Goal: Task Accomplishment & Management: Manage account settings

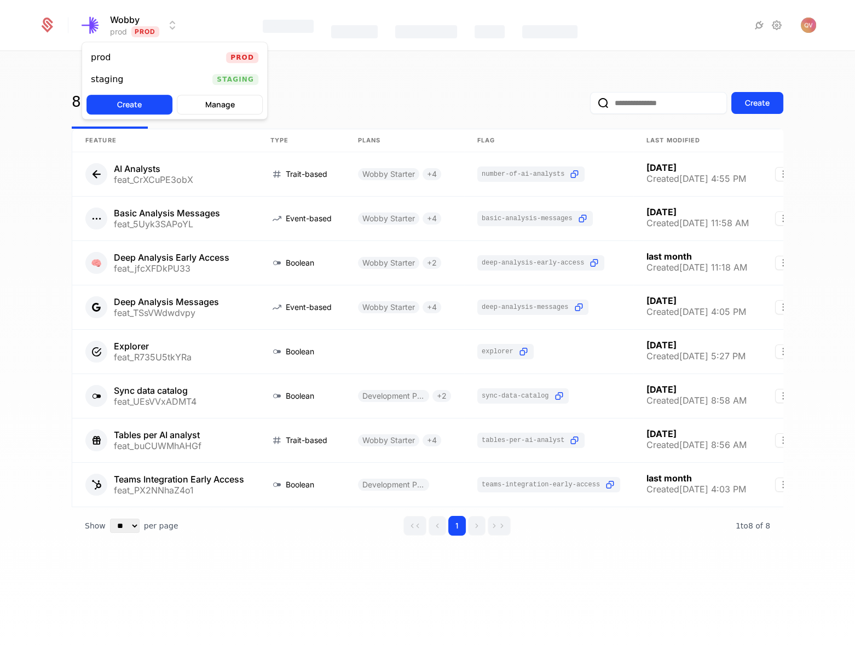
click at [144, 27] on html "Wobby prod Prod Features Catalog Companies Events Components 8 Features 8 Flags…" at bounding box center [427, 324] width 855 height 649
click at [170, 78] on div "staging Staging" at bounding box center [174, 79] width 185 height 22
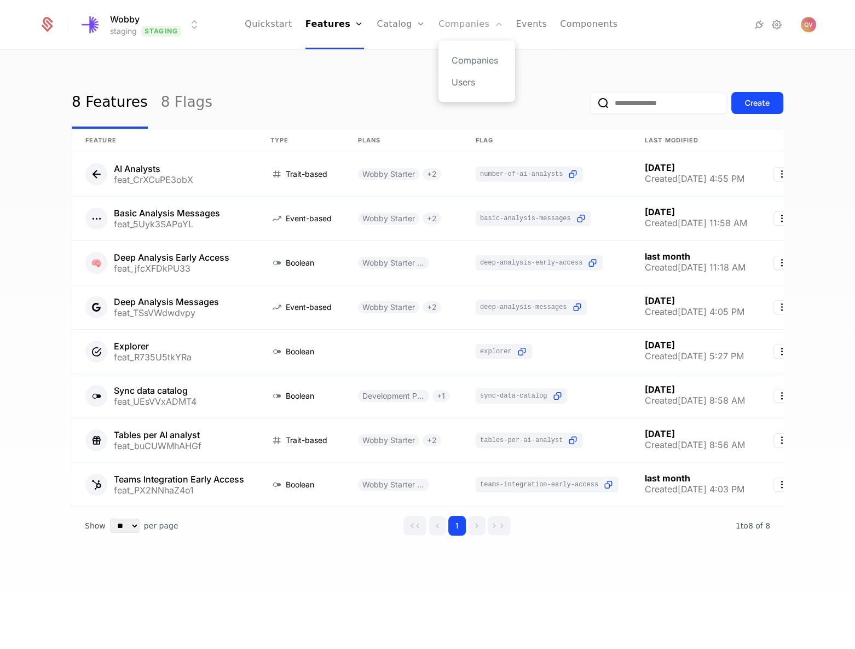
click at [477, 38] on link "Companies" at bounding box center [470, 24] width 64 height 49
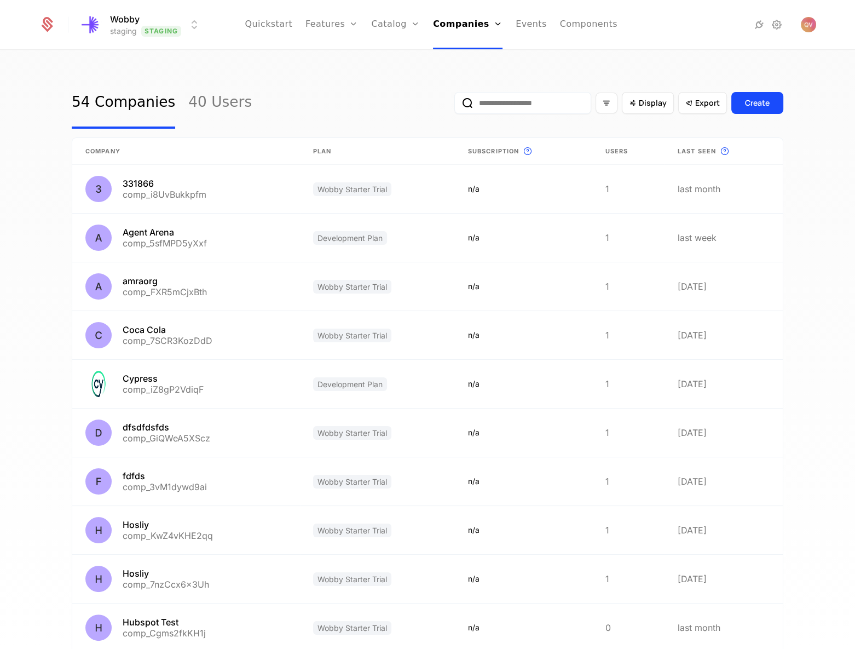
click at [525, 100] on input "email" at bounding box center [522, 103] width 137 height 22
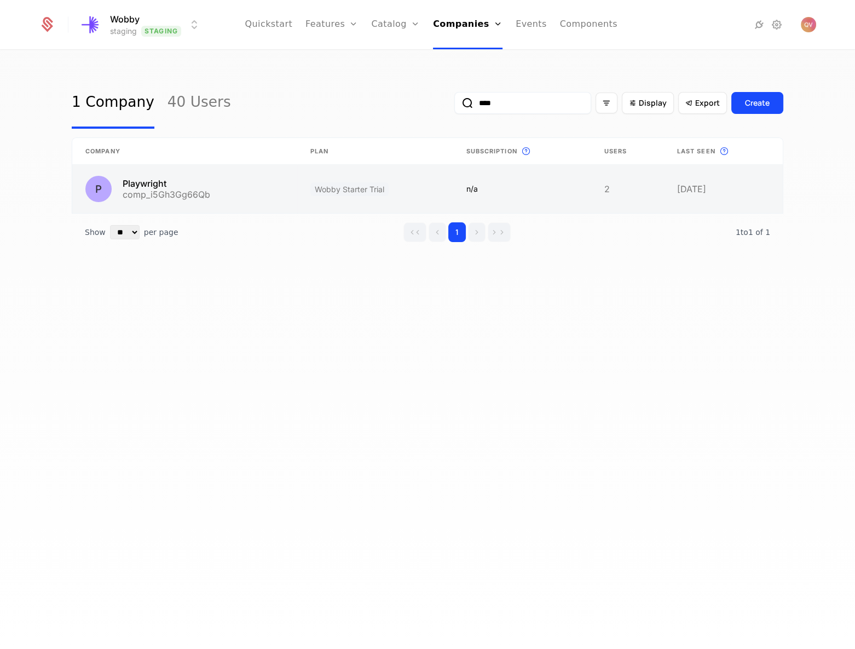
type input "****"
click at [207, 189] on link at bounding box center [184, 189] width 225 height 48
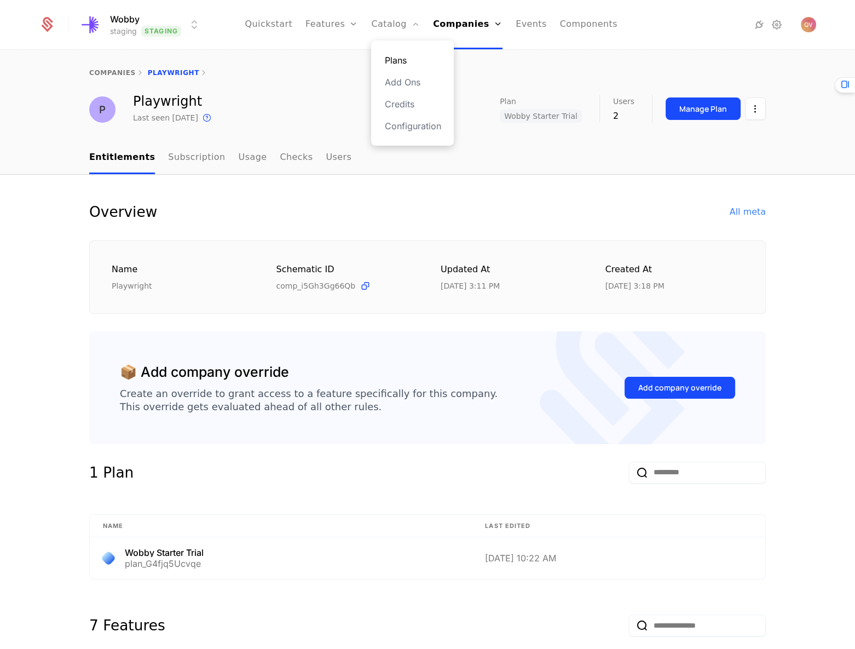
click at [406, 58] on link "Plans" at bounding box center [412, 60] width 56 height 13
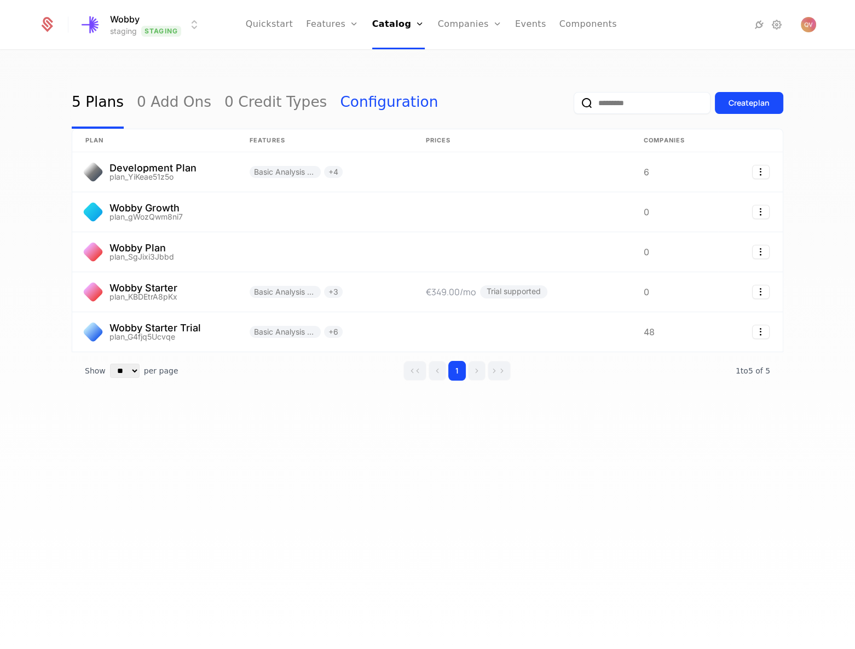
click at [340, 97] on link "Configuration" at bounding box center [389, 102] width 98 height 51
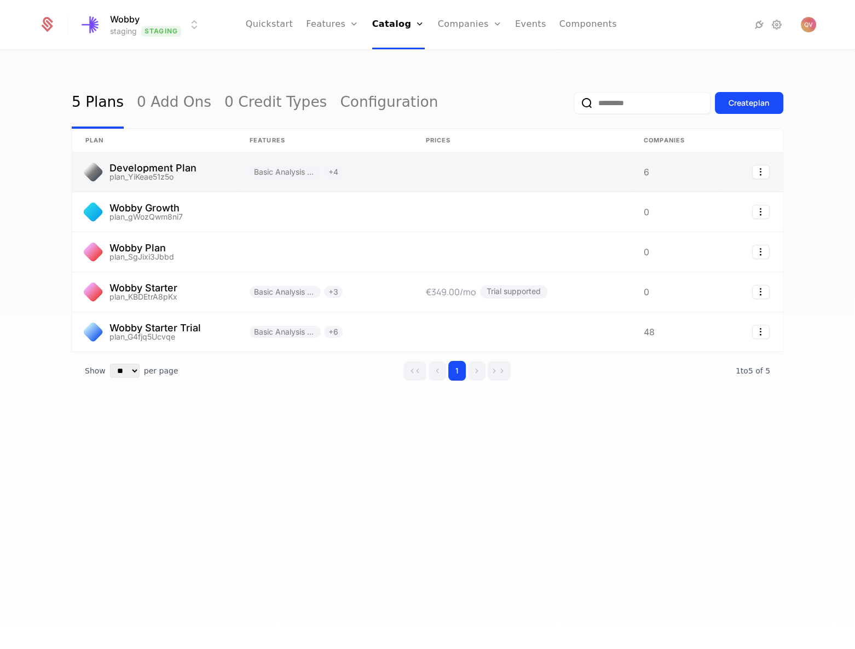
click at [161, 176] on link at bounding box center [154, 171] width 164 height 39
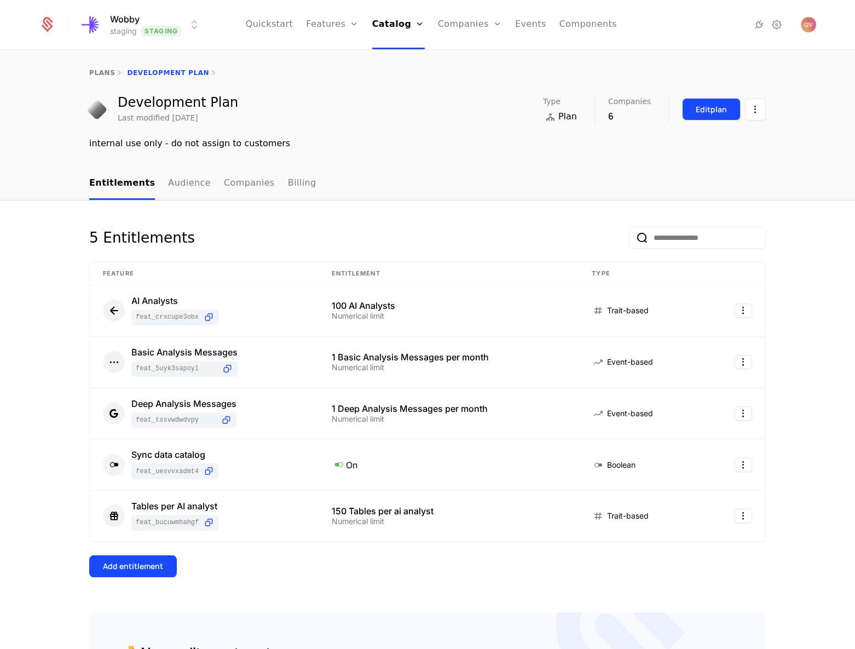
click at [720, 114] on div "Edit plan" at bounding box center [711, 109] width 31 height 11
click at [181, 188] on link "Audience" at bounding box center [189, 183] width 43 height 32
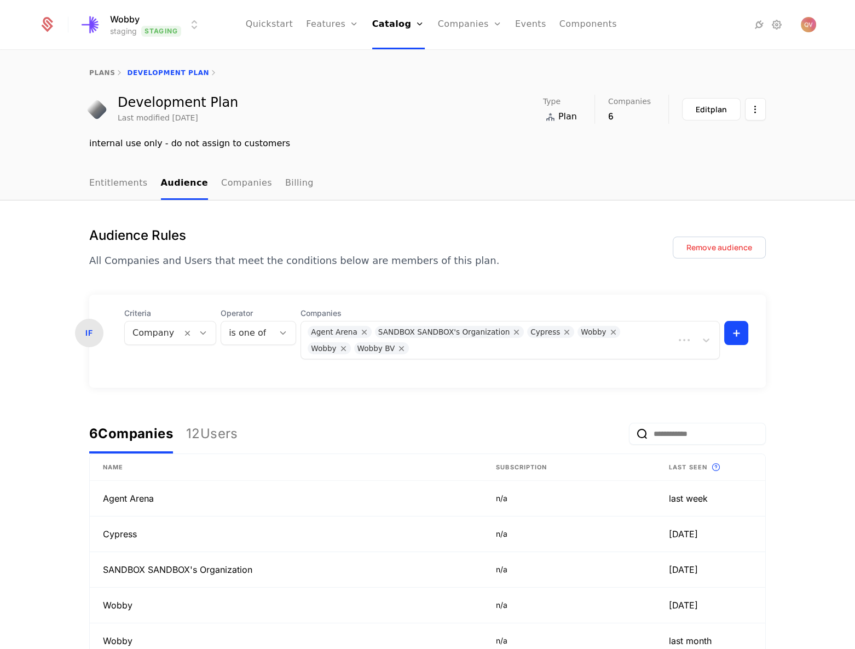
click at [515, 350] on div at bounding box center [540, 346] width 253 height 15
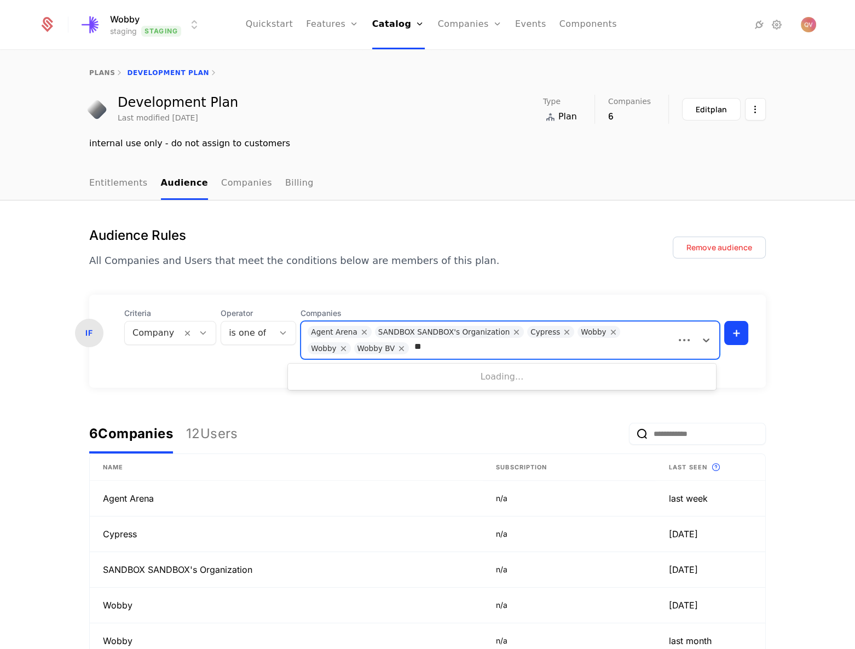
type input "***"
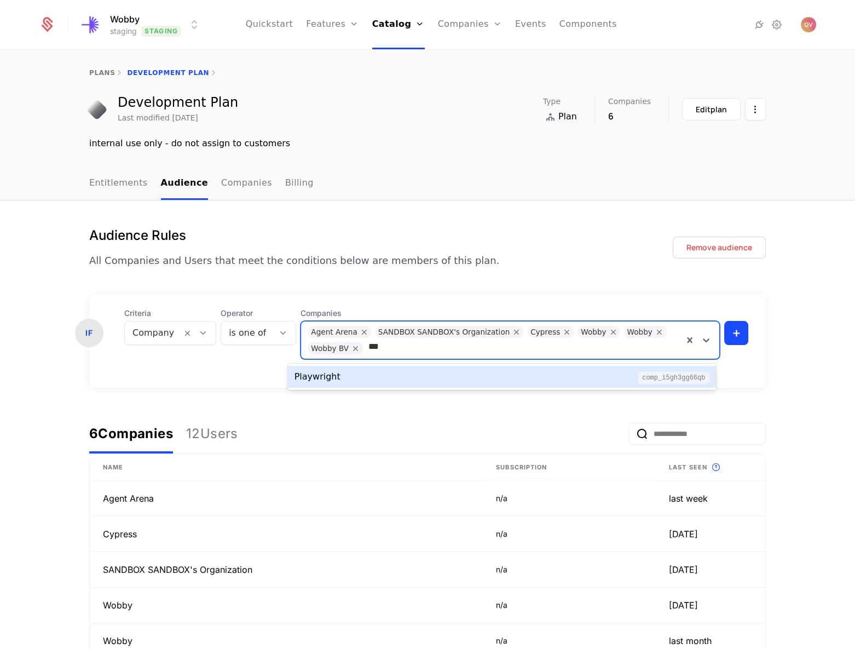
click at [416, 378] on div "Playwright comp_i5Gh3Gg66Qb" at bounding box center [501, 376] width 415 height 13
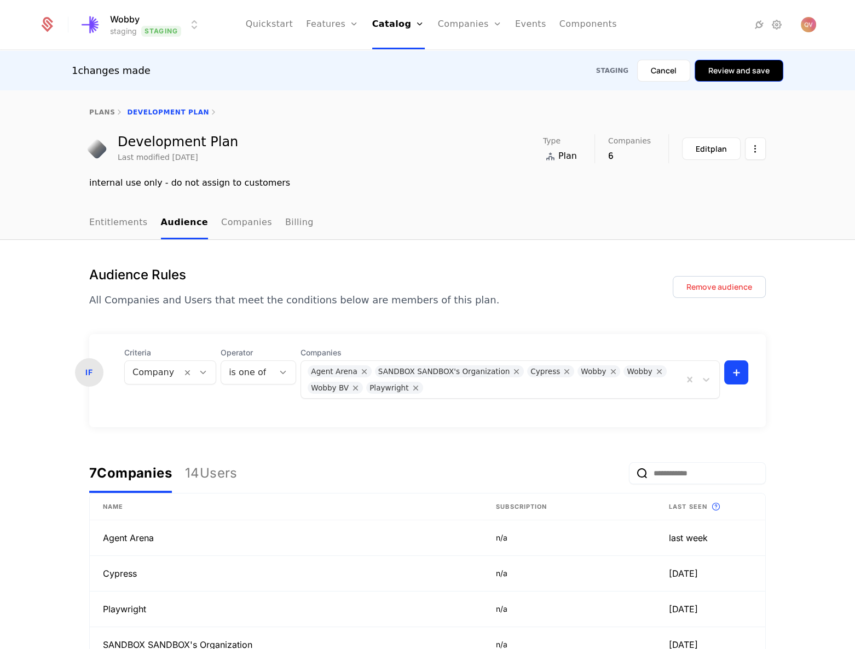
click at [752, 71] on button "Review and save" at bounding box center [738, 71] width 89 height 22
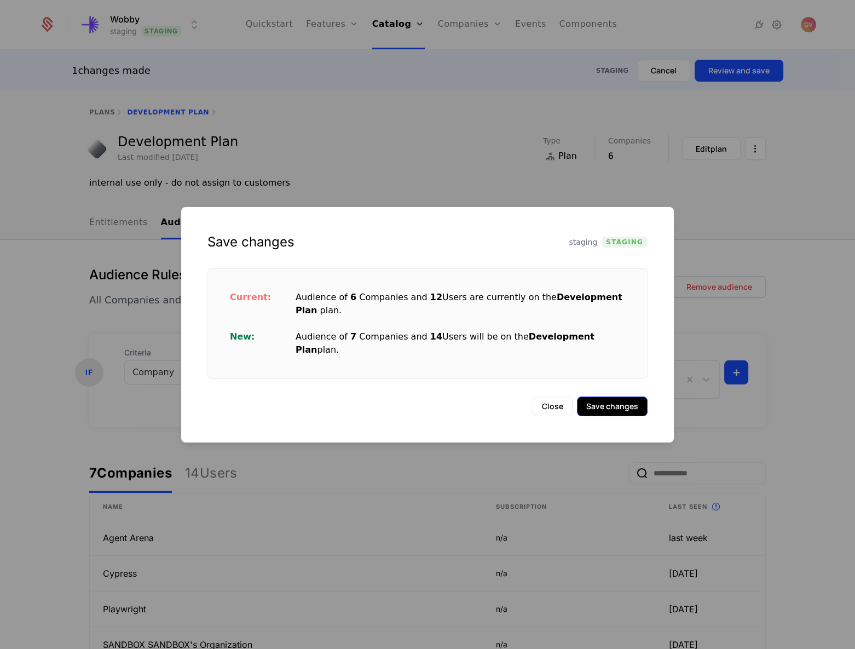
click at [626, 396] on button "Save changes" at bounding box center [612, 406] width 71 height 20
